Goal: Transaction & Acquisition: Obtain resource

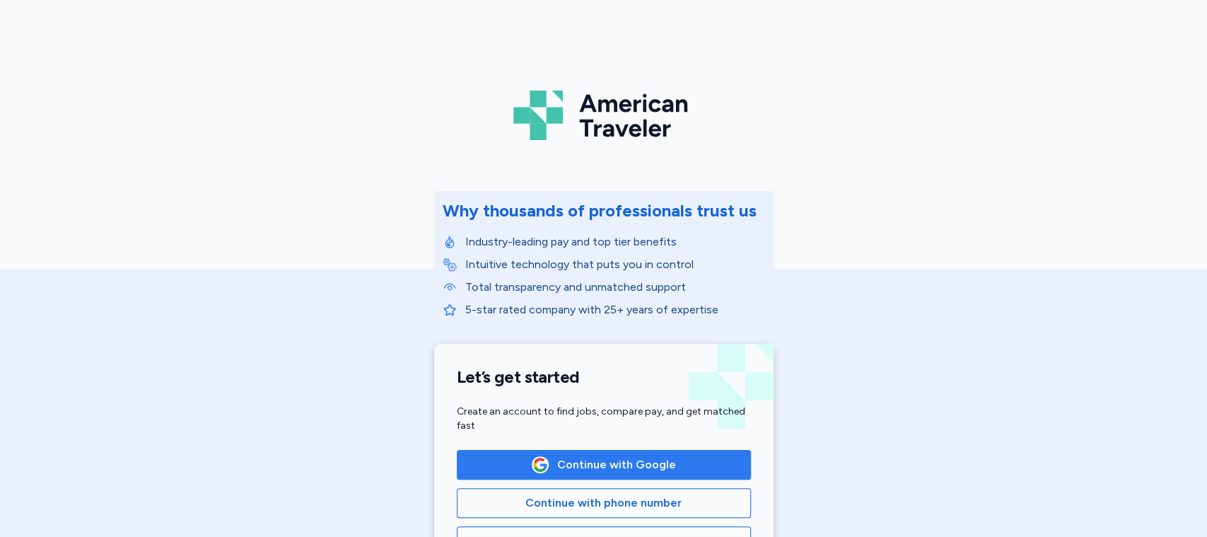
click at [680, 453] on button "Continue with Google" at bounding box center [604, 465] width 294 height 30
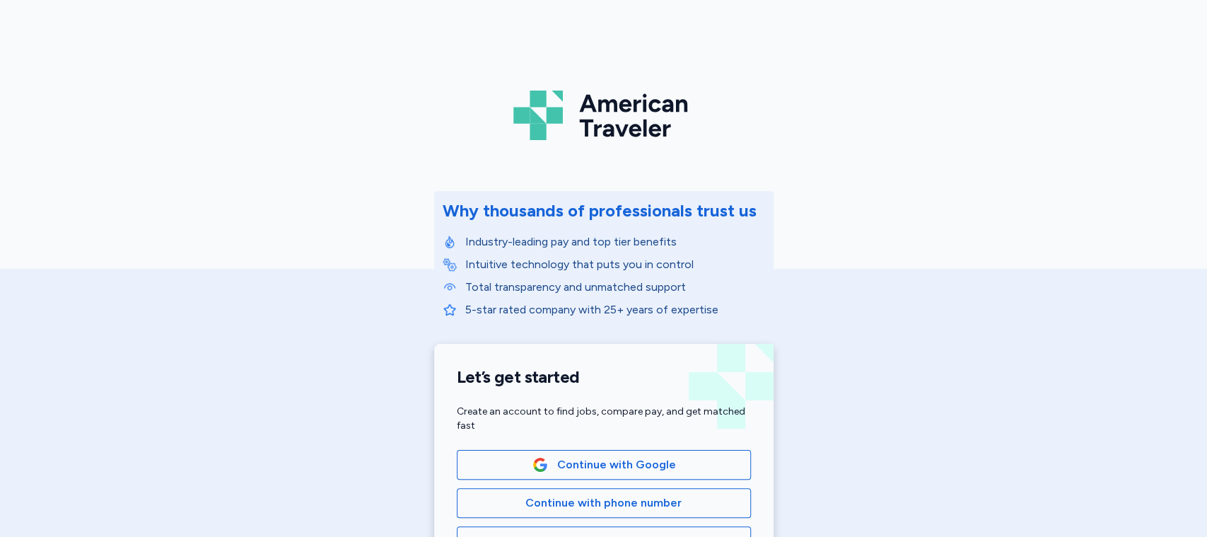
scroll to position [283, 0]
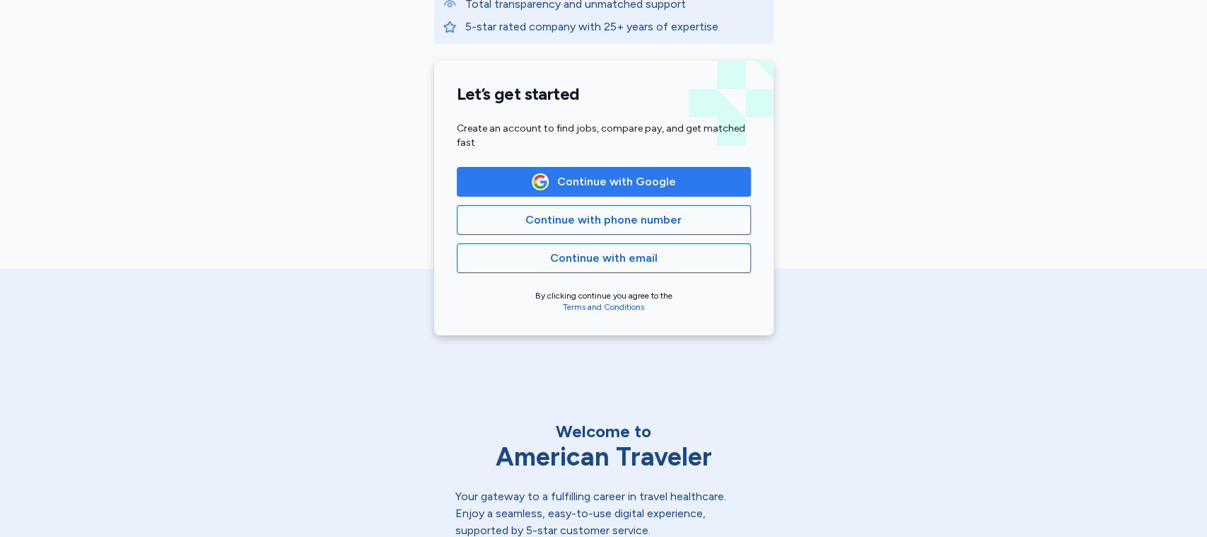
click at [605, 192] on button "Continue with Google" at bounding box center [604, 182] width 294 height 30
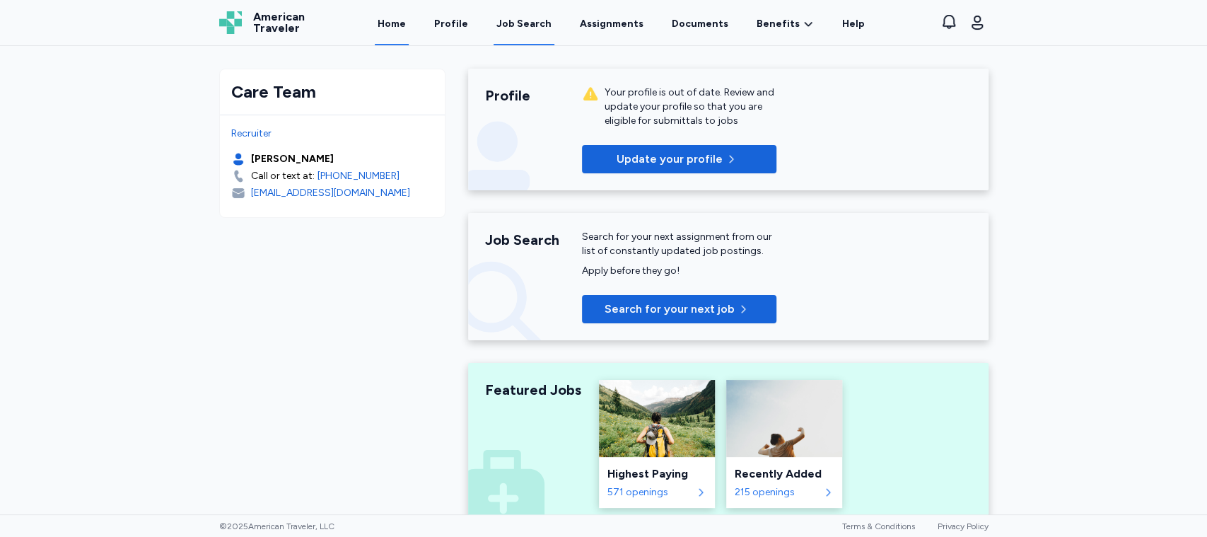
click at [522, 25] on div "Job Search" at bounding box center [523, 24] width 55 height 14
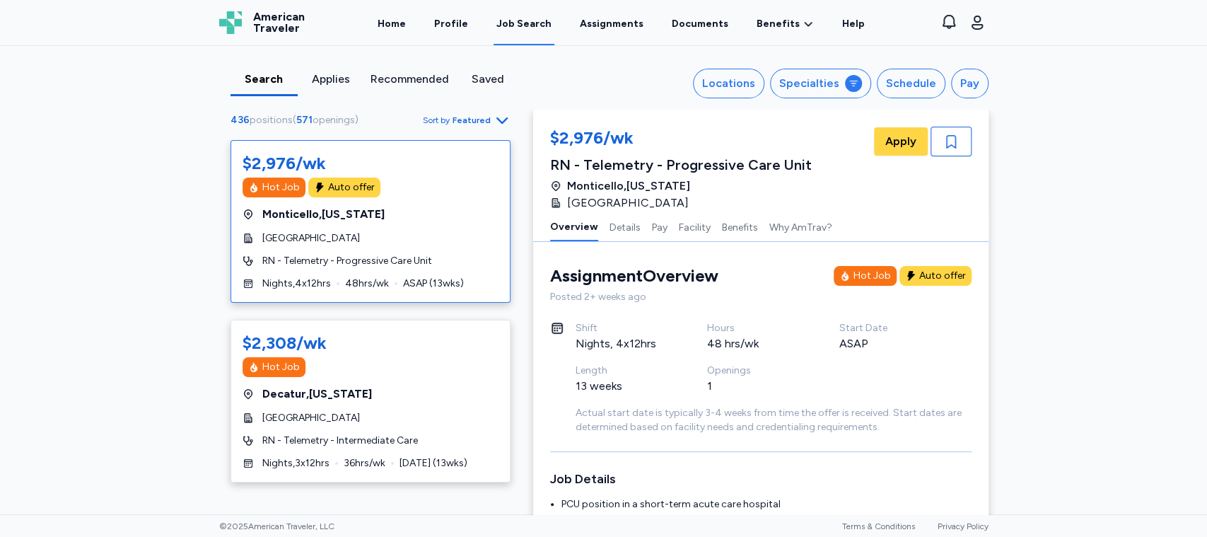
click at [472, 117] on span "Featured" at bounding box center [471, 120] width 38 height 11
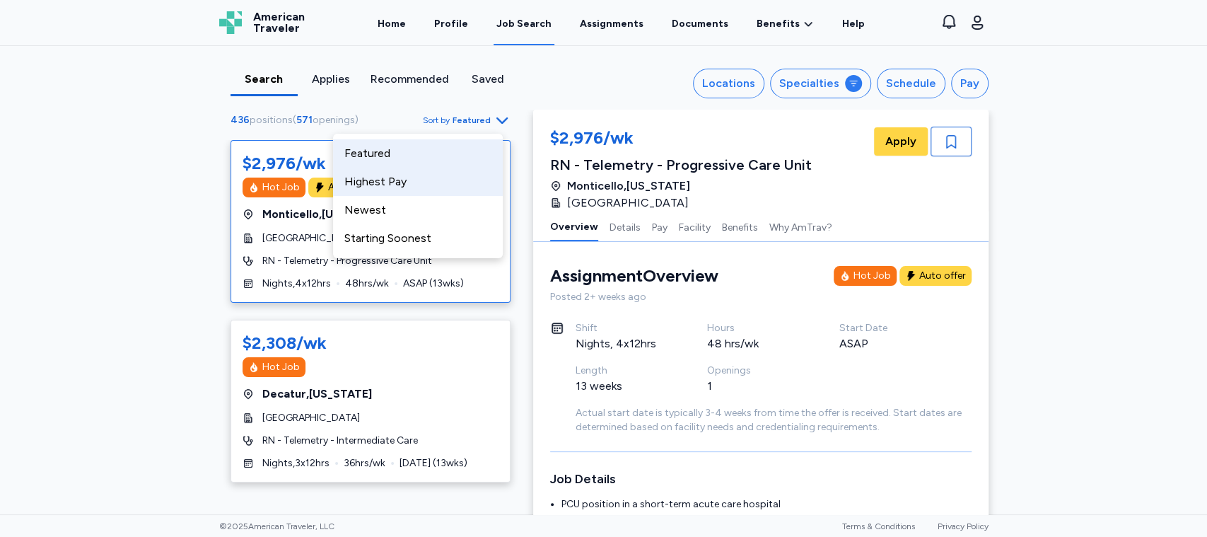
click at [395, 176] on div "Highest Pay" at bounding box center [418, 182] width 170 height 28
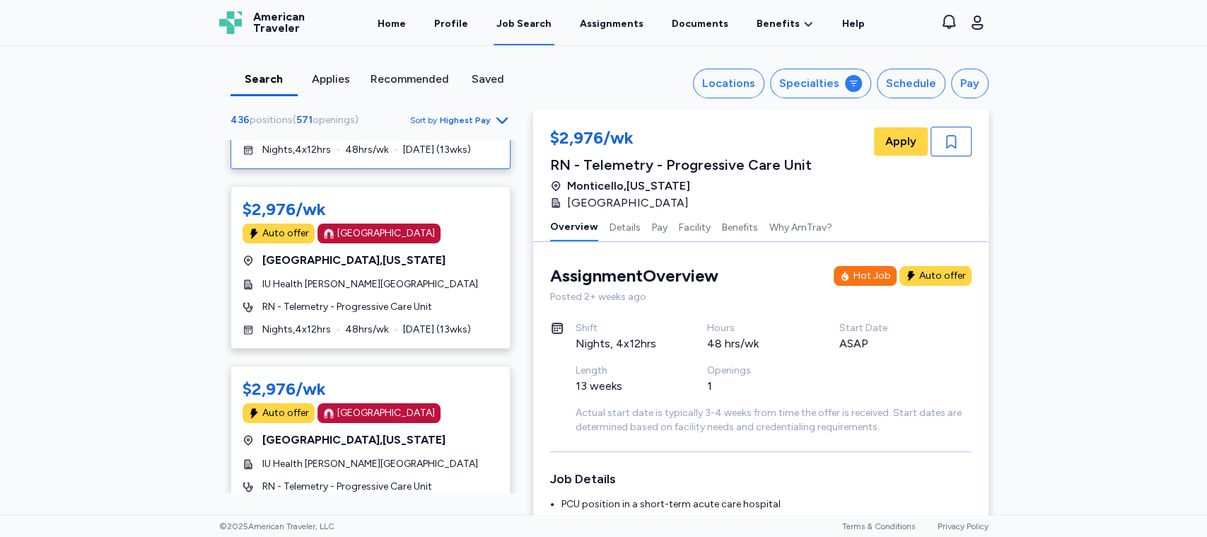
scroll to position [1508, 0]
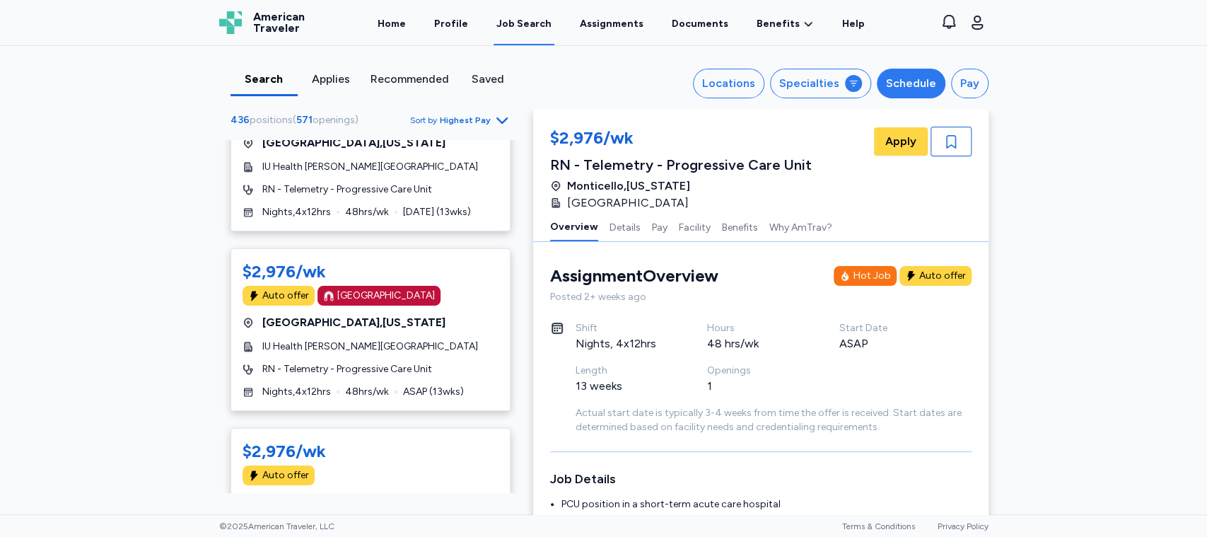
click at [904, 81] on div "Schedule" at bounding box center [911, 83] width 50 height 17
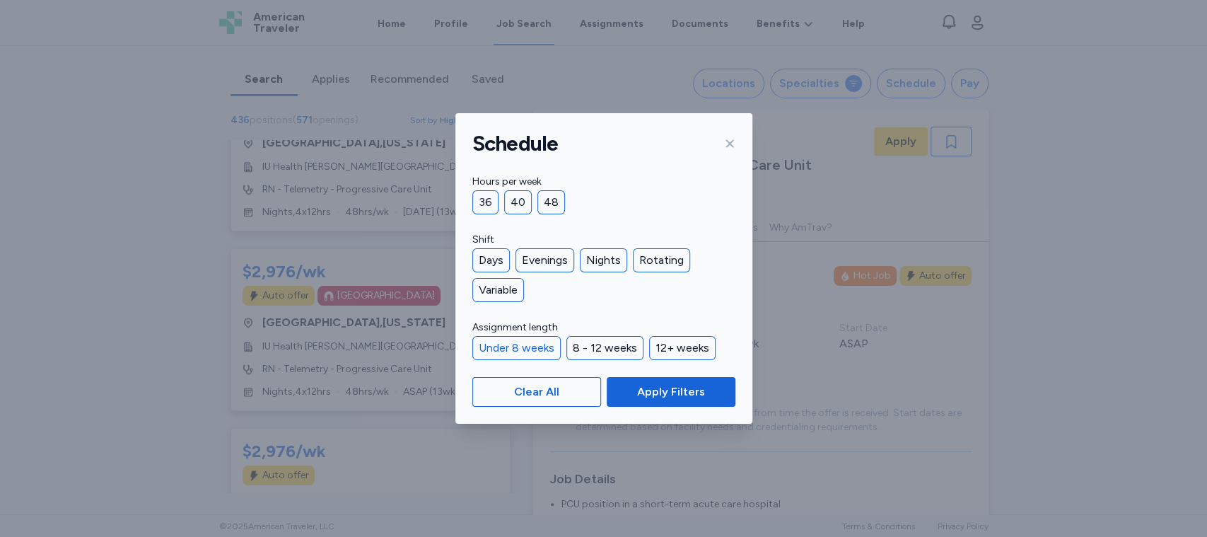
click at [532, 349] on div "Under 8 weeks" at bounding box center [516, 348] width 88 height 24
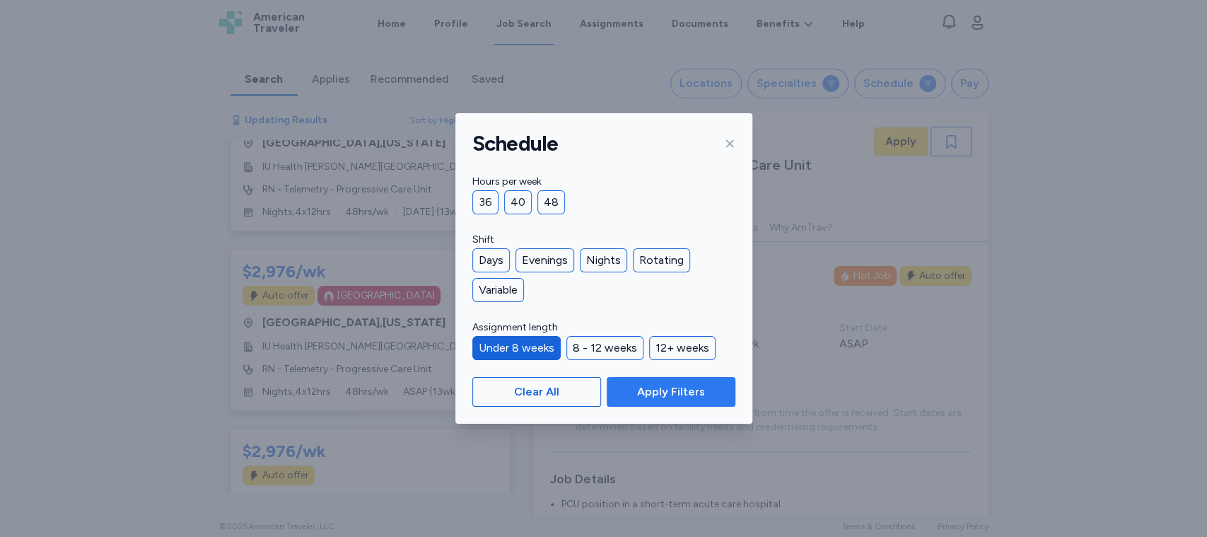
click at [663, 395] on span "Apply Filters" at bounding box center [671, 391] width 68 height 17
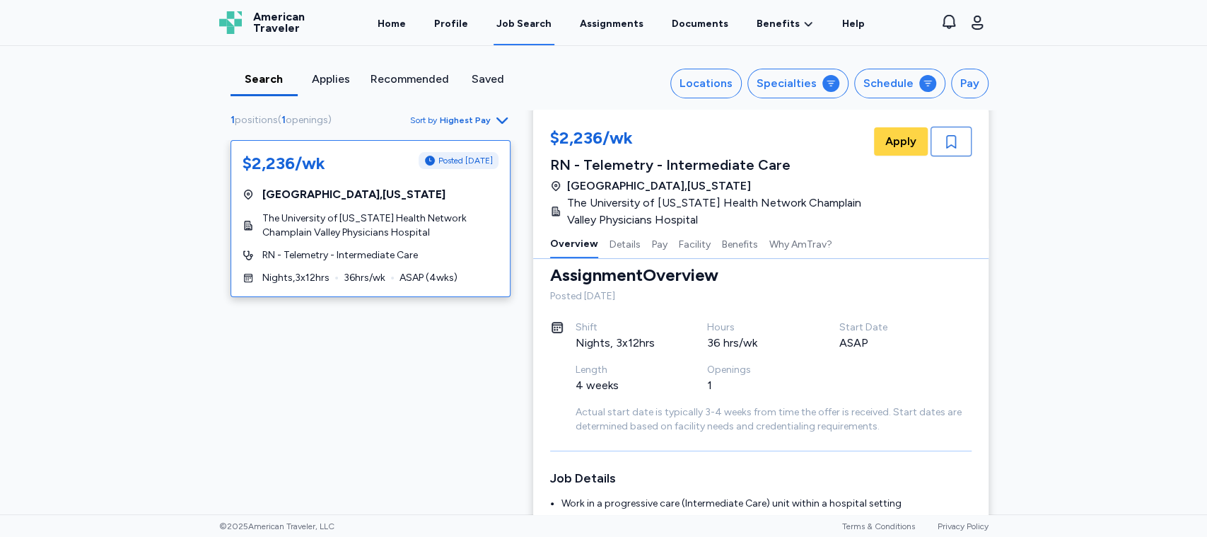
click at [436, 232] on span "The University of [US_STATE] Health Network Champlain Valley Physicians Hospital" at bounding box center [380, 225] width 236 height 28
